Goal: Information Seeking & Learning: Learn about a topic

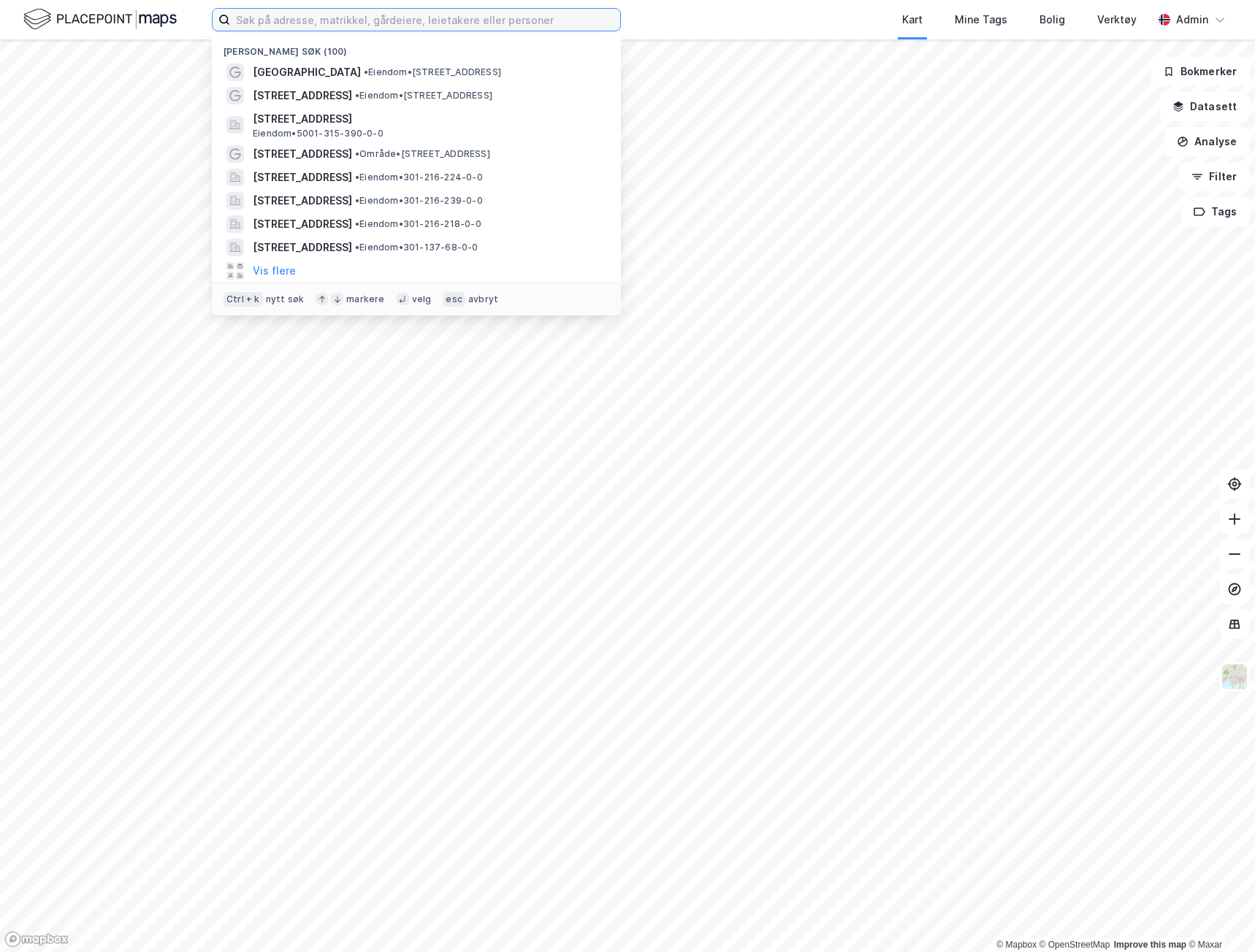
click at [360, 20] on input at bounding box center [425, 20] width 390 height 22
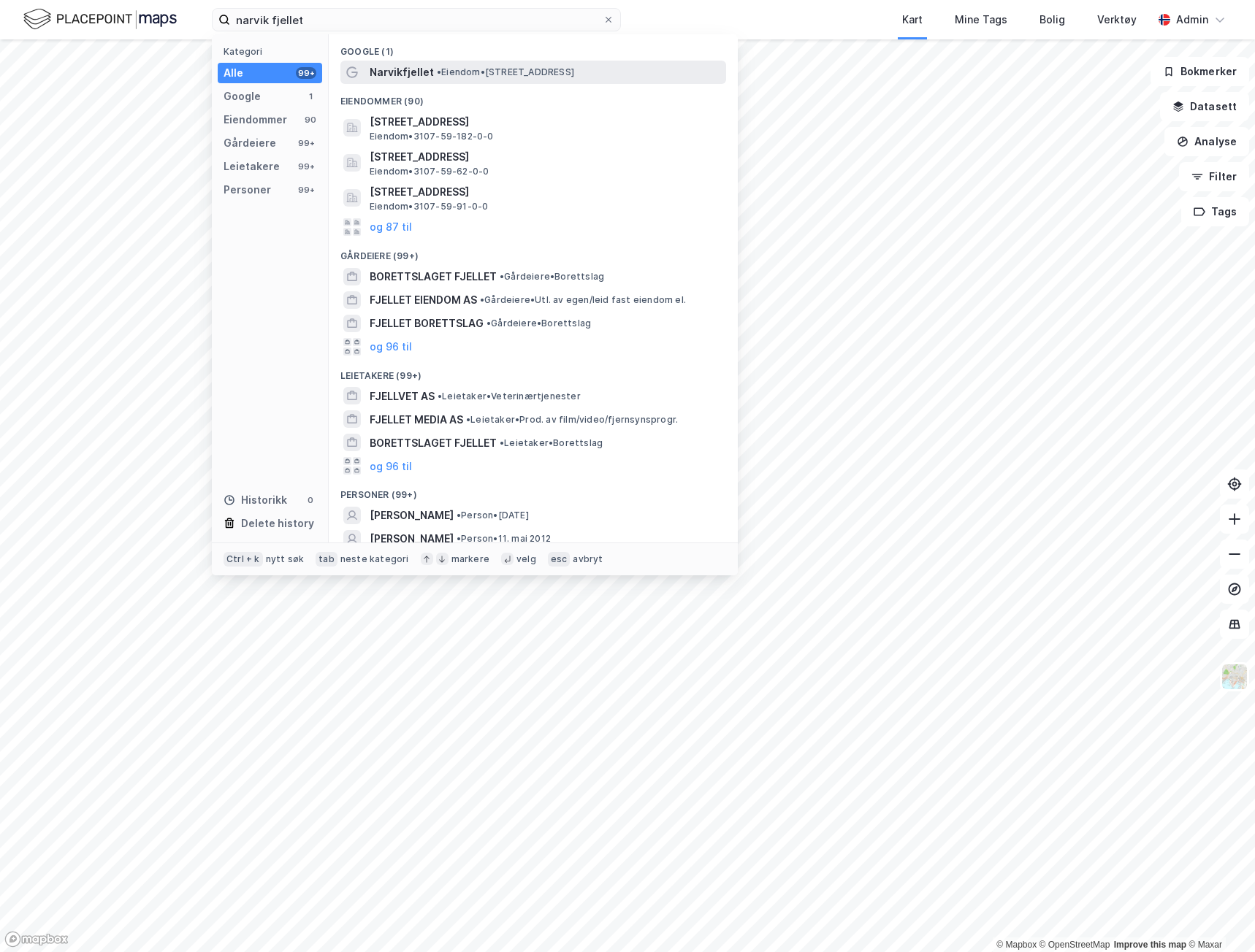
click at [428, 67] on span "Narvikfjellet" at bounding box center [401, 72] width 64 height 18
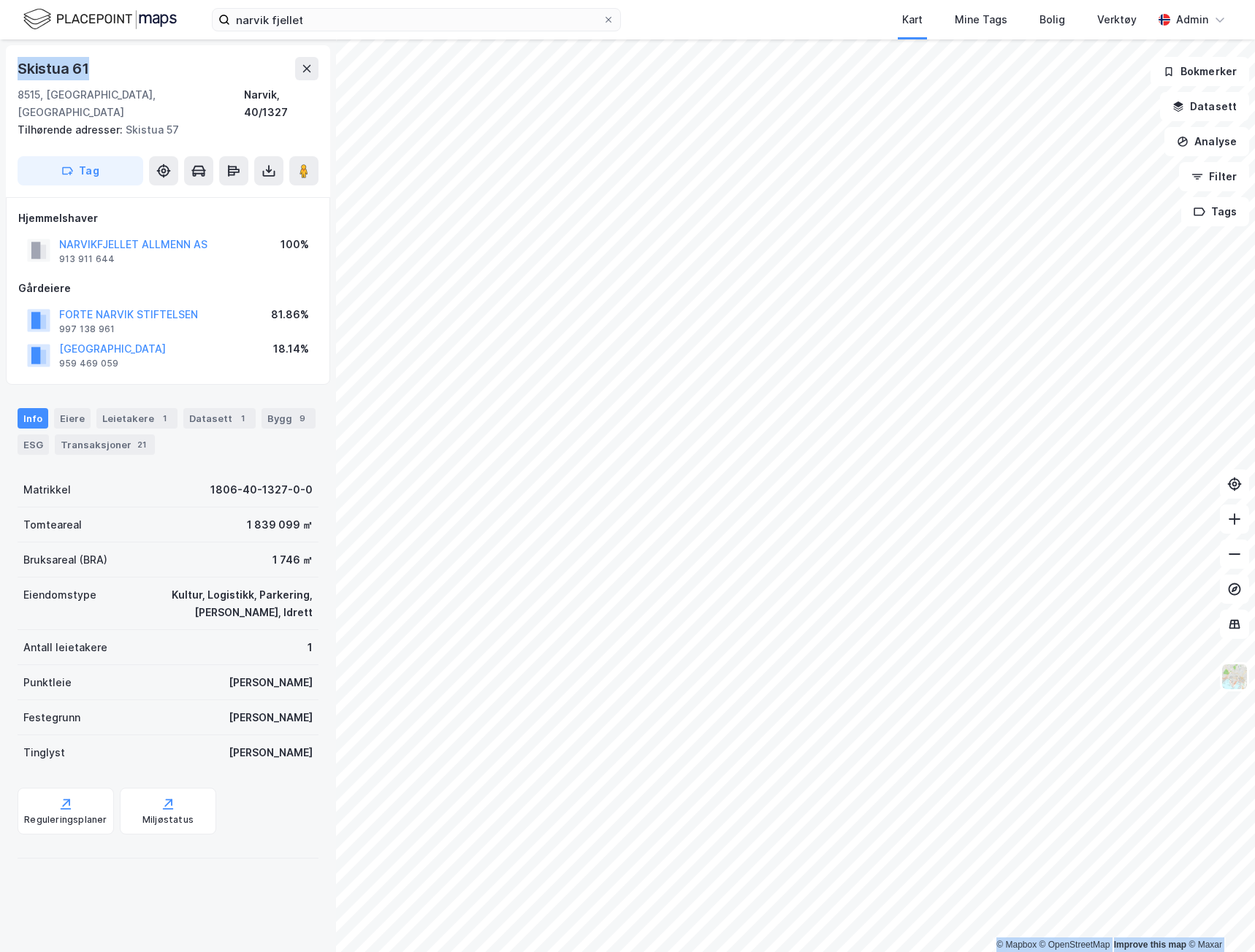
drag, startPoint x: 85, startPoint y: 69, endPoint x: -2, endPoint y: 69, distance: 87.0
click at [0, 69] on html "narvik fjellet Kart Mine Tags Bolig Verktøy Admin © Mapbox © OpenStreetMap Impr…" at bounding box center [627, 476] width 1255 height 952
copy div "© Mapbox © OpenStreetMap Improve this map © [STREET_ADDRESS]"
click at [37, 416] on div "Info [PERSON_NAME] 1 Datasett 1 Bygg 9 ESG Transaksjoner 21" at bounding box center [168, 431] width 301 height 46
click at [37, 434] on div "ESG" at bounding box center [33, 444] width 32 height 20
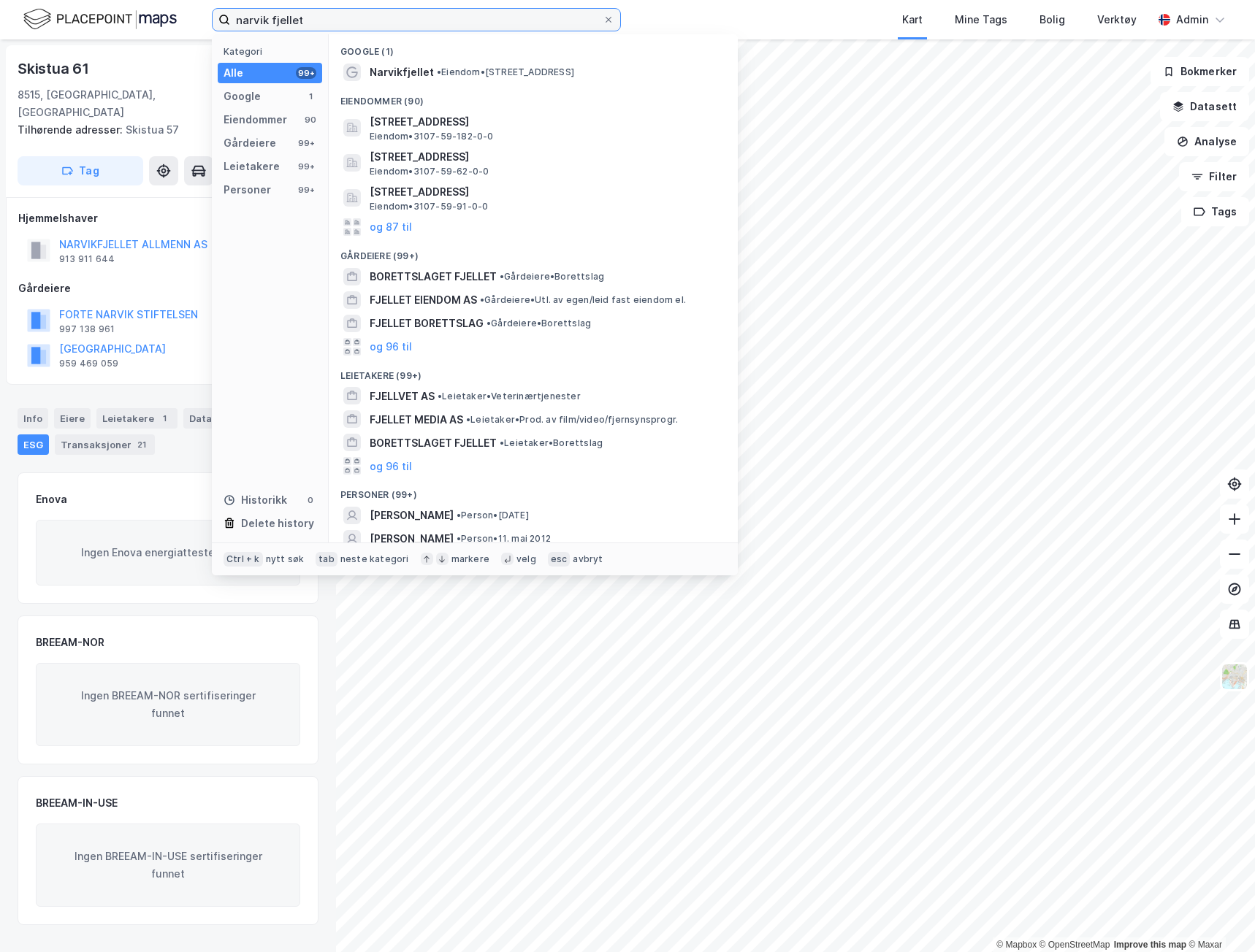
drag, startPoint x: 316, startPoint y: 21, endPoint x: 55, endPoint y: 47, distance: 262.3
click at [55, 47] on div "narvik fjellet Kategori Alle 99+ Google 1 Eiendommer 90 Gårdeiere 99+ Leietaker…" at bounding box center [627, 476] width 1255 height 952
paste input "[STREET_ADDRESS]"
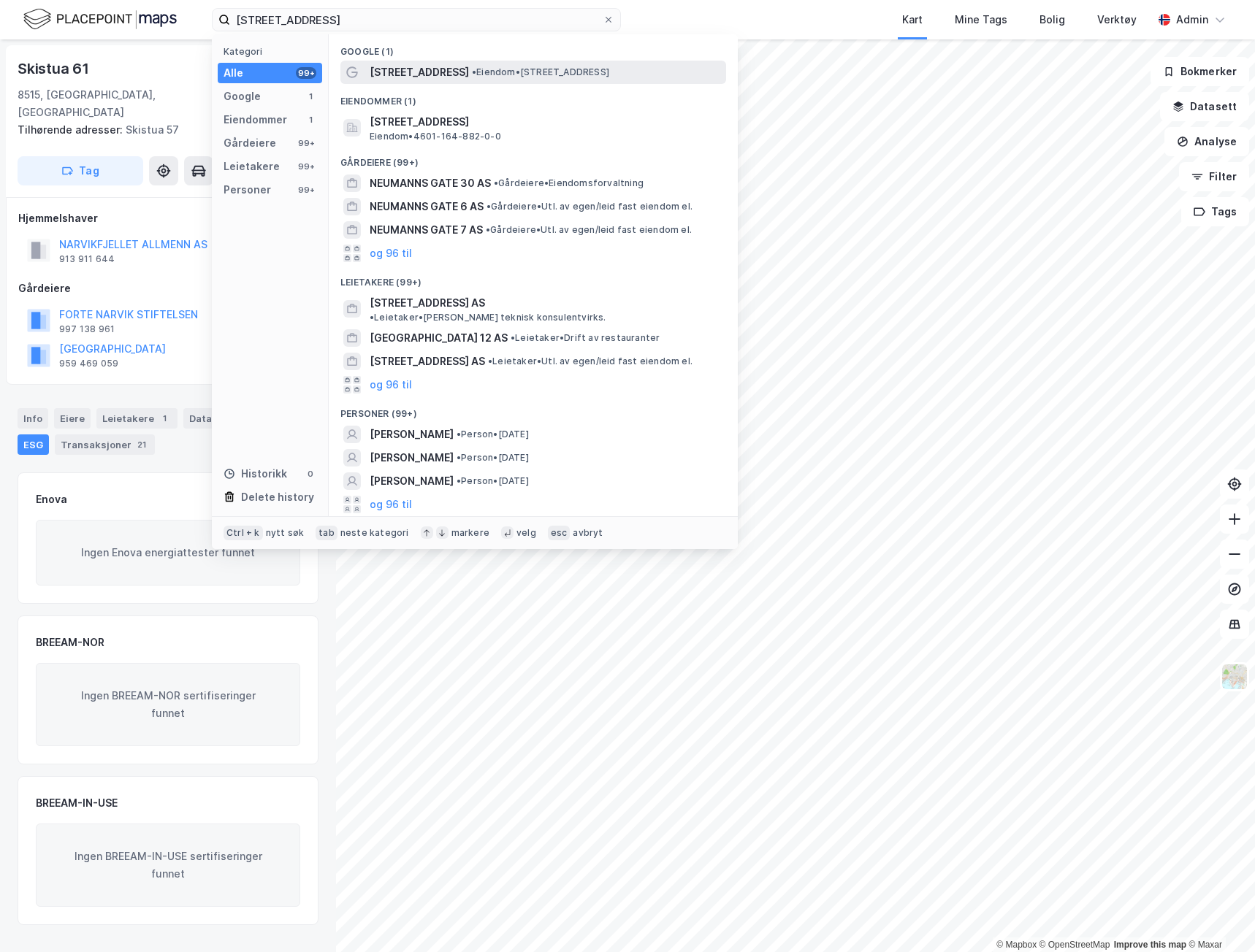
click at [525, 73] on span "• Eiendom • [STREET_ADDRESS]" at bounding box center [540, 72] width 137 height 11
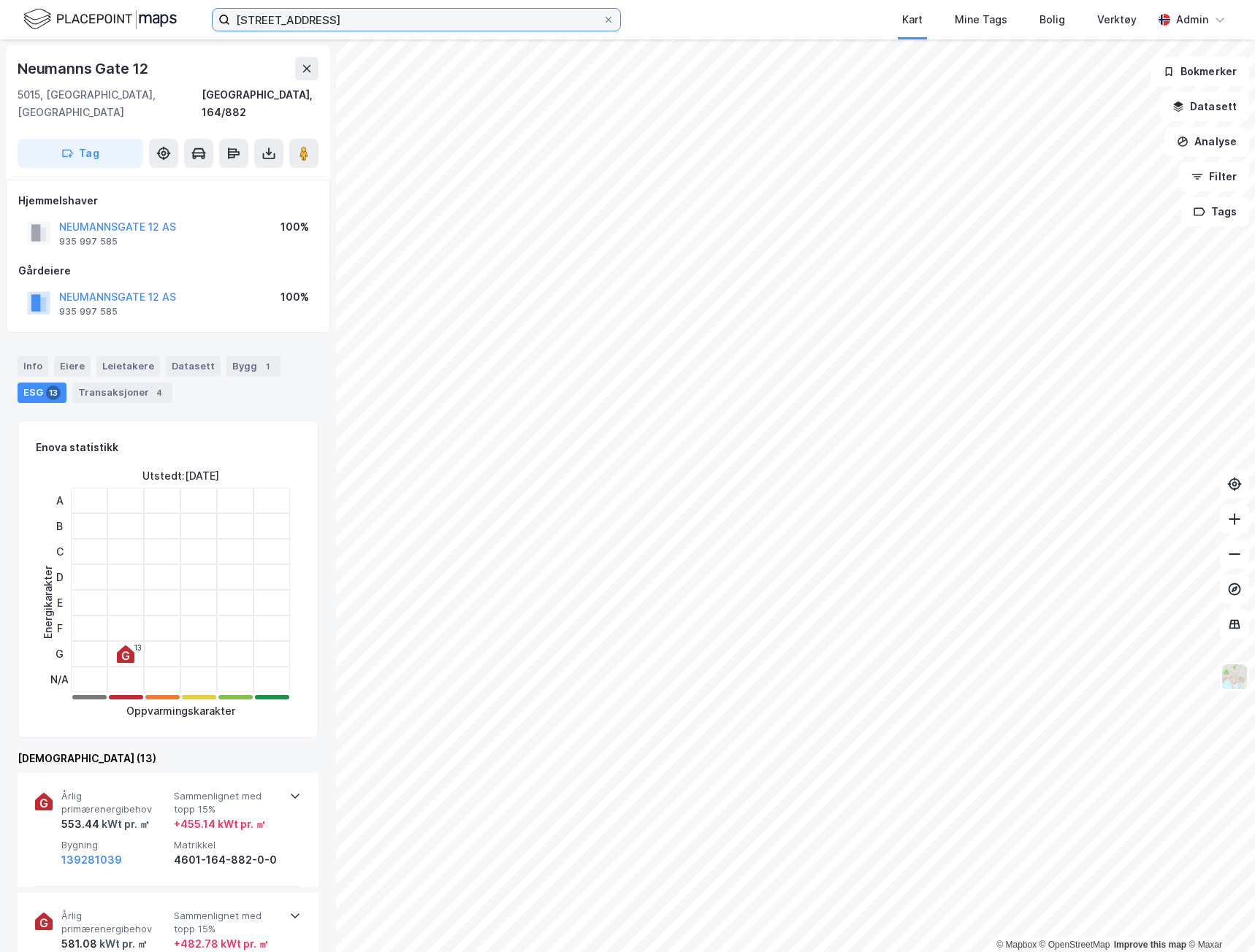
drag, startPoint x: 348, startPoint y: 24, endPoint x: 119, endPoint y: 20, distance: 229.0
click at [119, 20] on div "Neumanns gate 12 Kart Mine Tags Bolig Verktøy Admin" at bounding box center [627, 20] width 1255 height 39
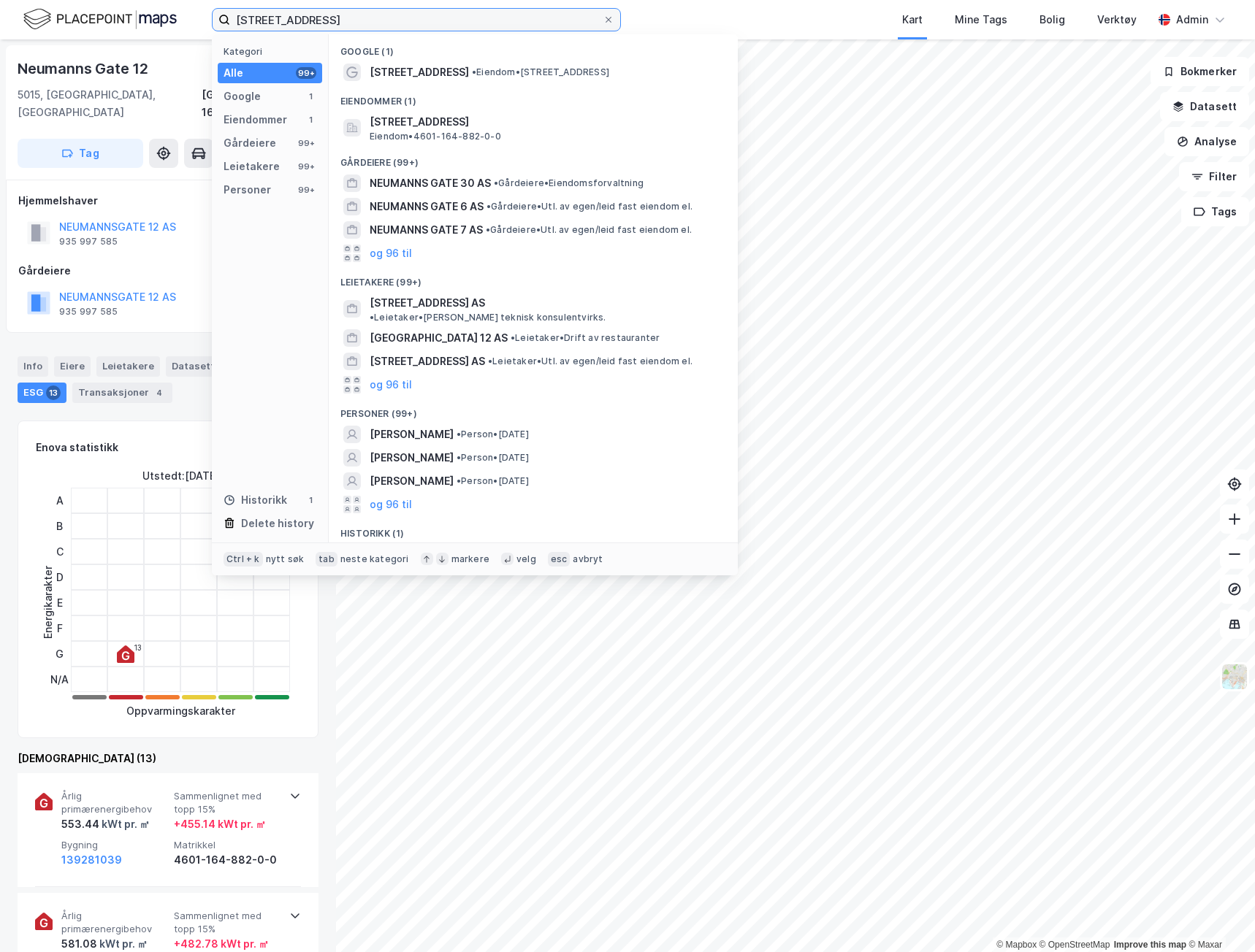
paste input "[STREET_ADDRESS]"
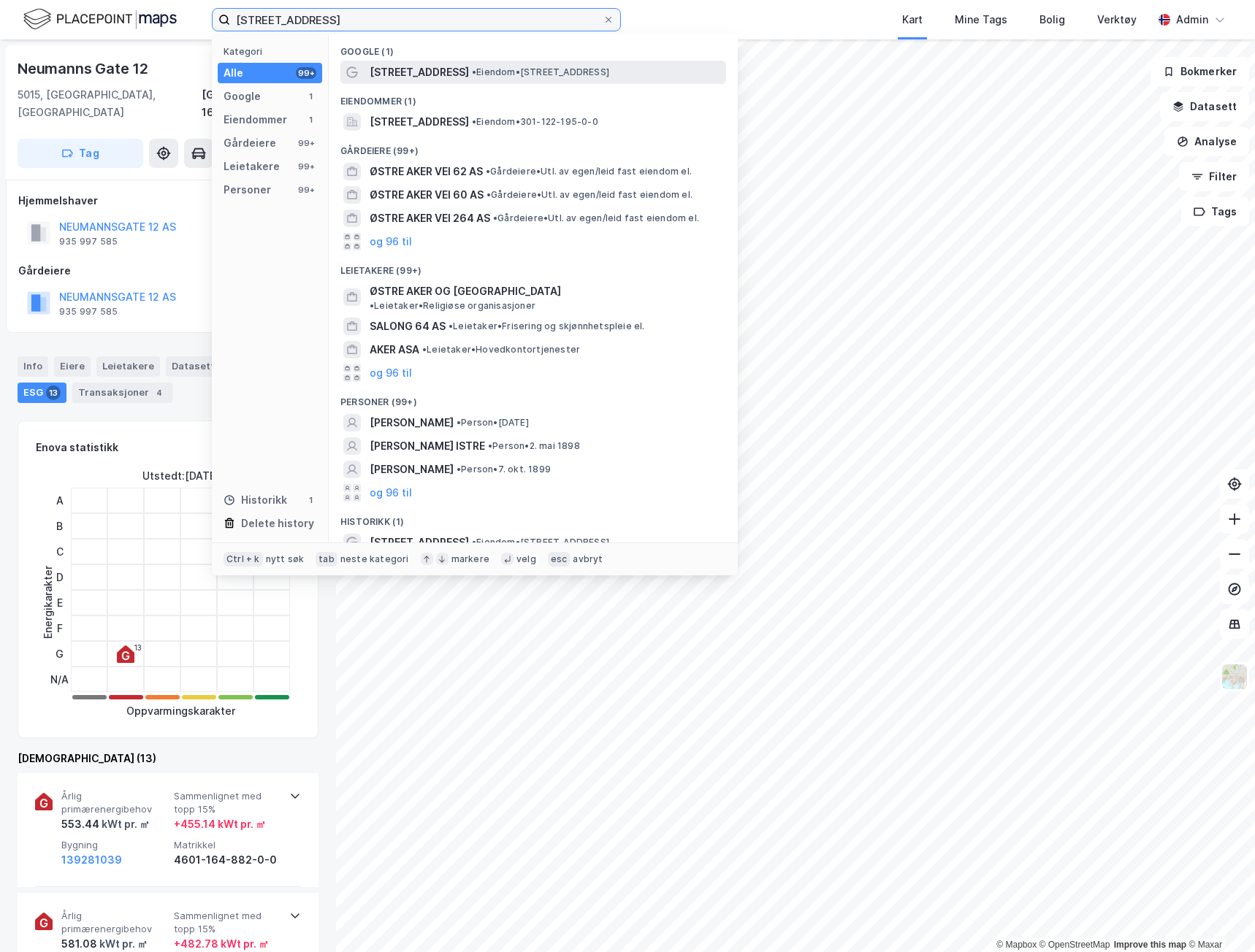
type input "[STREET_ADDRESS]"
click at [440, 71] on span "[STREET_ADDRESS]" at bounding box center [419, 72] width 99 height 18
